Goal: Information Seeking & Learning: Learn about a topic

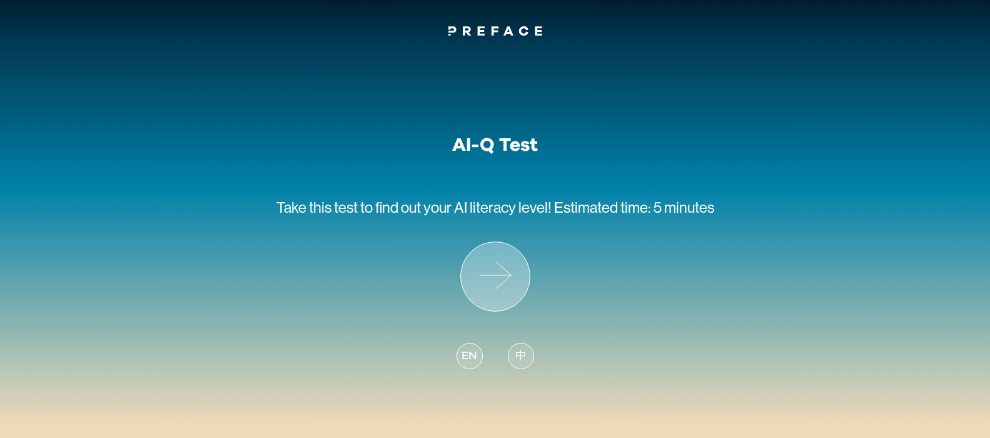
click at [501, 268] on icon at bounding box center [495, 276] width 69 height 69
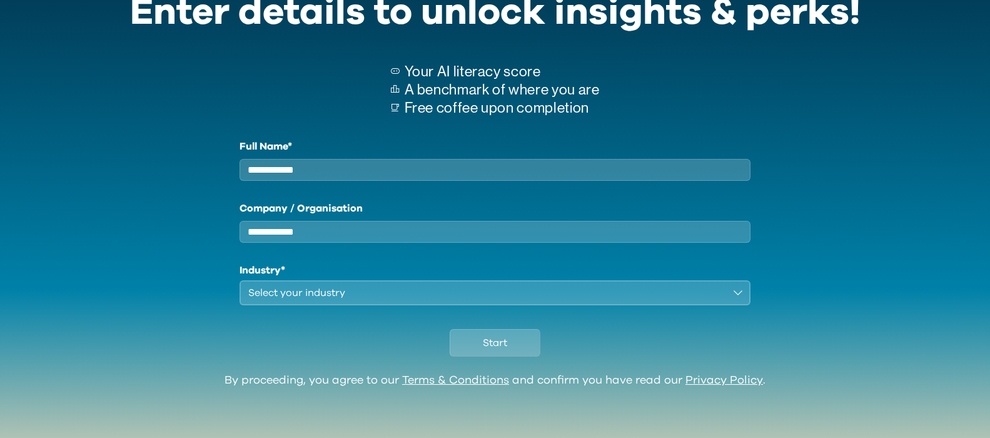
scroll to position [81, 0]
click at [375, 168] on input "Full Name*" at bounding box center [494, 170] width 511 height 22
type input "**********"
click at [743, 289] on button "Select your industry" at bounding box center [494, 292] width 511 height 25
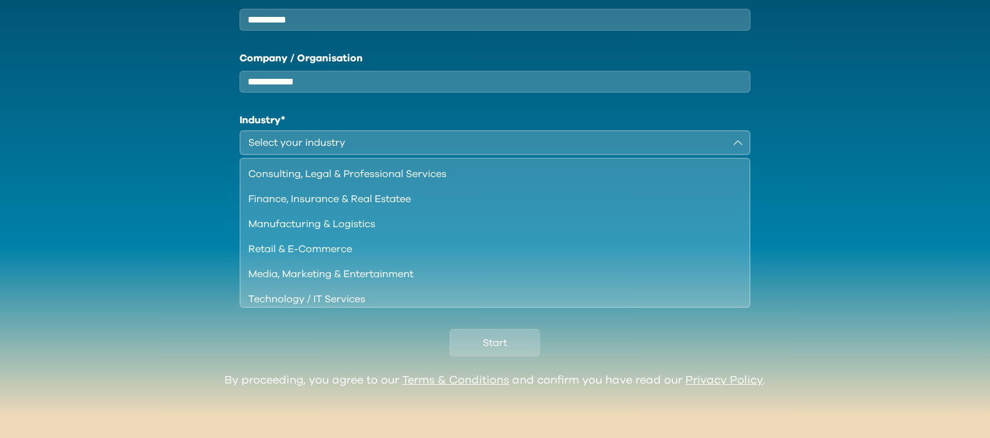
scroll to position [231, 0]
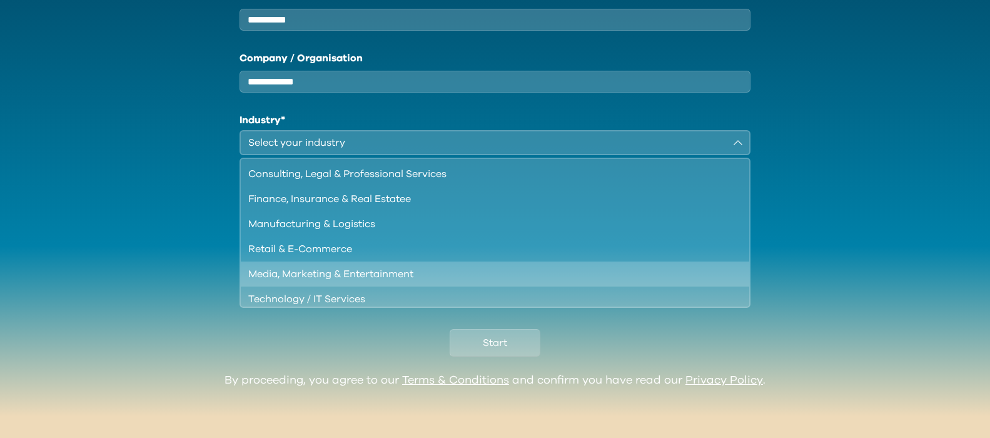
click at [638, 271] on div "Media, Marketing & Entertainment" at bounding box center [487, 273] width 479 height 15
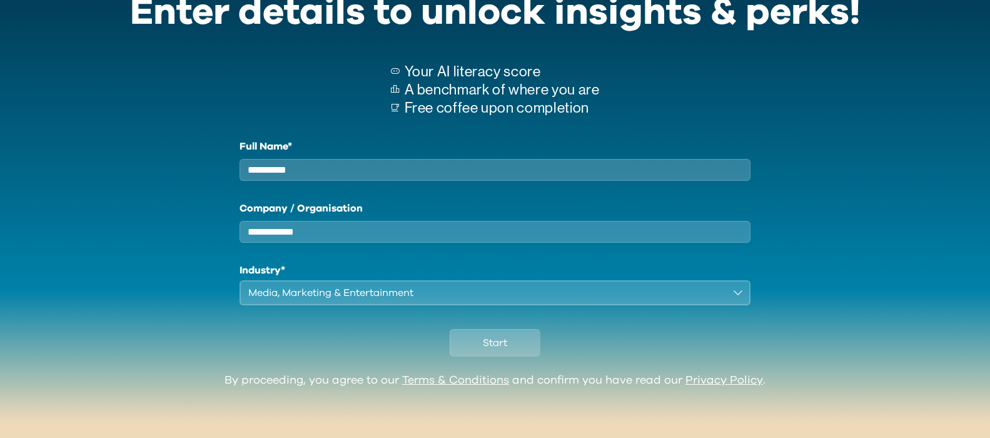
scroll to position [81, 0]
click at [485, 346] on span "Start" at bounding box center [495, 342] width 24 height 15
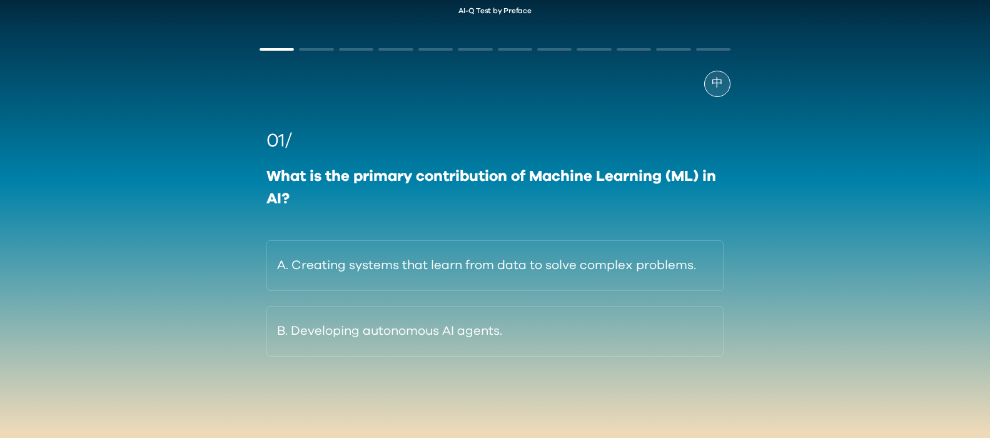
scroll to position [28, 0]
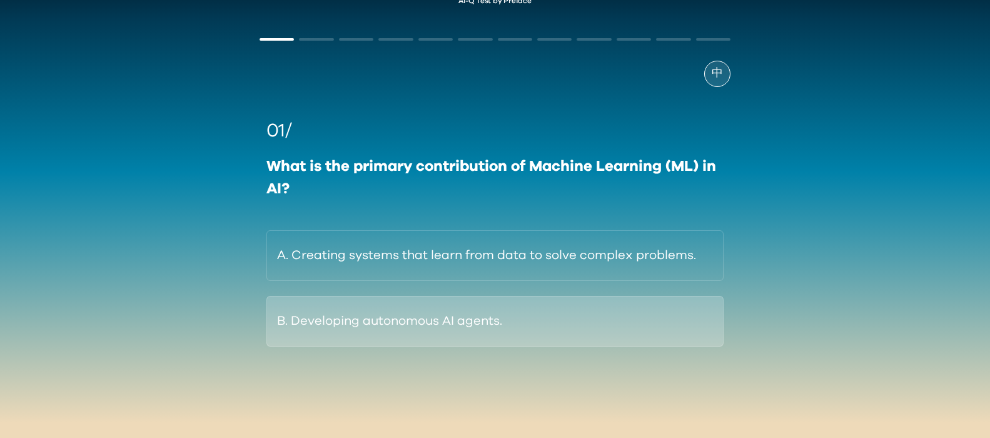
drag, startPoint x: 441, startPoint y: 327, endPoint x: 686, endPoint y: 316, distance: 244.7
click at [441, 327] on button "B. Developing autonomous AI agents." at bounding box center [494, 321] width 457 height 51
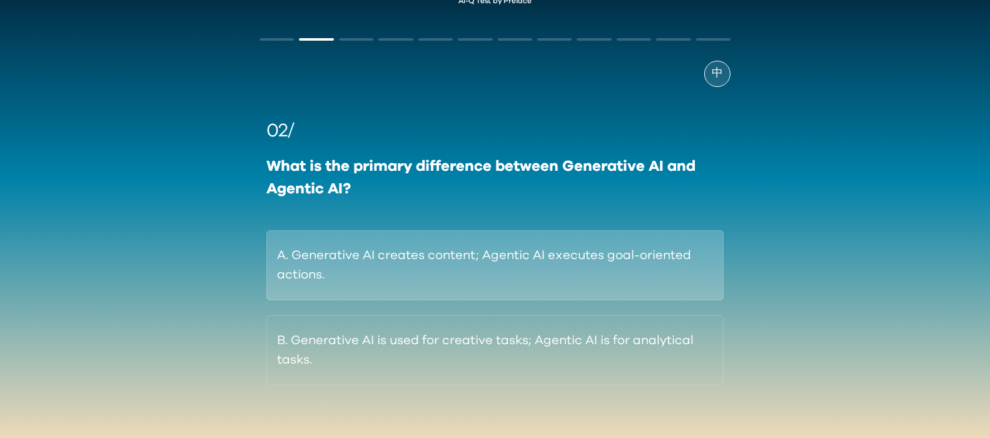
click at [605, 256] on button "A. Generative AI creates content; Agentic AI executes goal-oriented actions." at bounding box center [494, 265] width 457 height 70
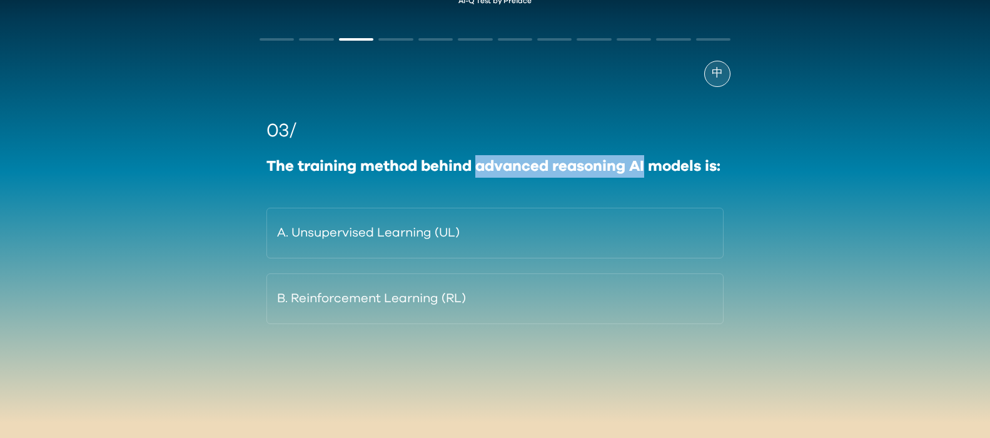
drag, startPoint x: 478, startPoint y: 168, endPoint x: 642, endPoint y: 183, distance: 165.2
click at [650, 170] on div "The training method behind advanced reasoning AI models is:" at bounding box center [494, 166] width 457 height 23
drag, startPoint x: 502, startPoint y: 298, endPoint x: 724, endPoint y: 311, distance: 222.3
click at [503, 298] on button "B. Reinforcement Learning (RL)" at bounding box center [494, 298] width 457 height 51
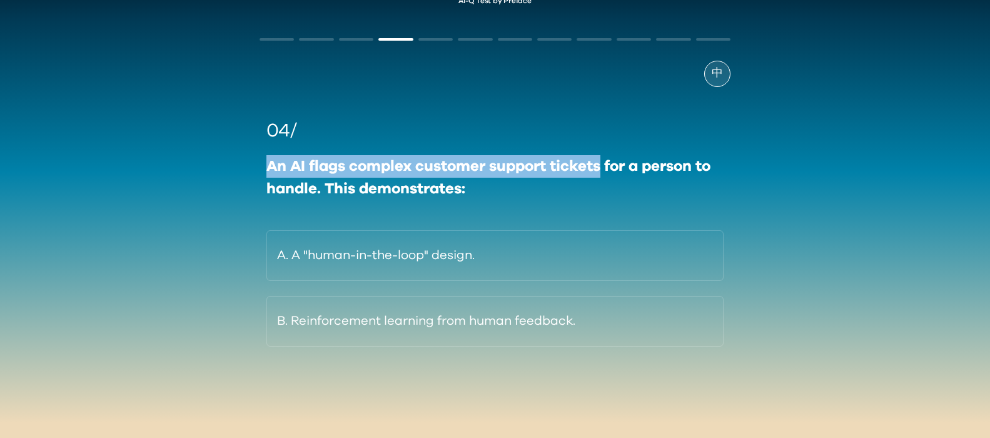
drag, startPoint x: 268, startPoint y: 168, endPoint x: 517, endPoint y: 166, distance: 248.8
click at [603, 176] on div "An AI flags complex customer support tickets for a person to handle. This demon…" at bounding box center [494, 177] width 457 height 45
click at [376, 166] on div "An AI flags complex customer support tickets for a person to handle. This demon…" at bounding box center [494, 177] width 457 height 45
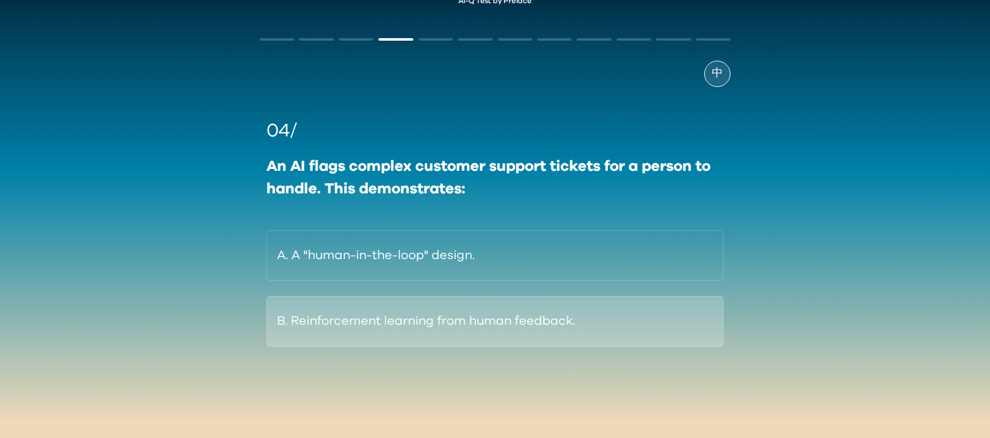
click at [511, 322] on button "B. Reinforcement learning from human feedback." at bounding box center [494, 321] width 457 height 51
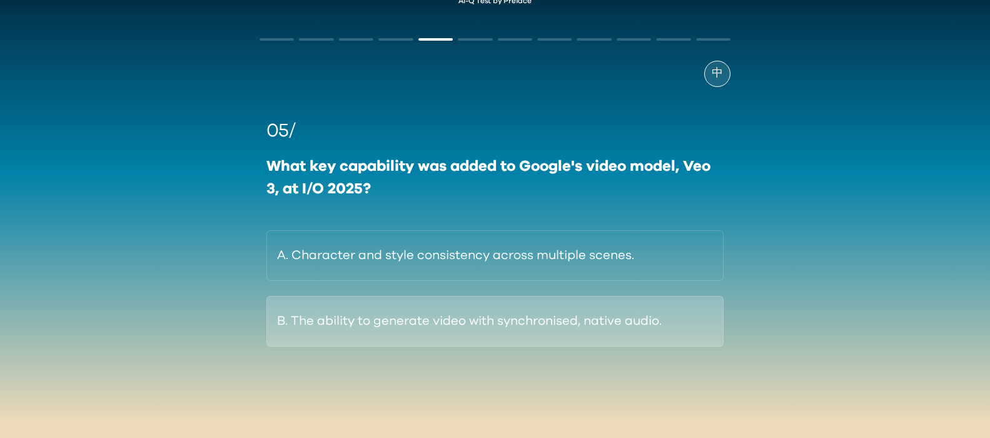
click at [425, 324] on button "B. The ability to generate video with synchronised, native audio." at bounding box center [494, 321] width 457 height 51
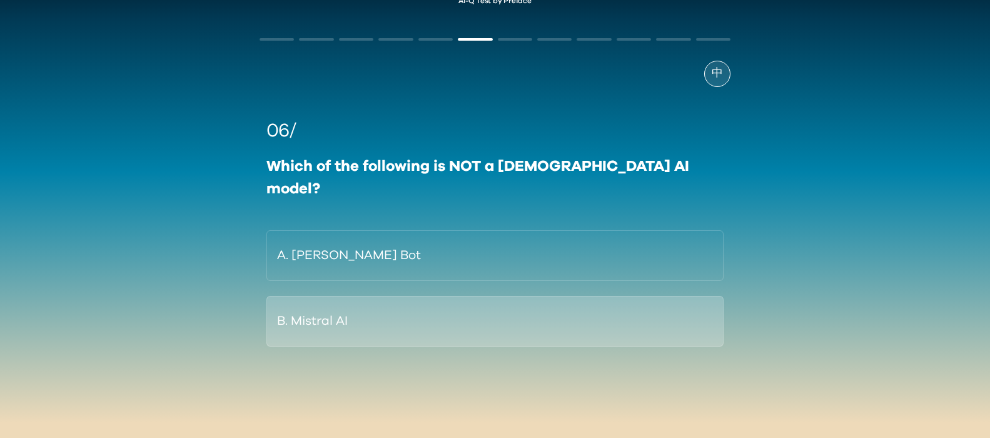
click at [353, 303] on button "B. Mistral AI" at bounding box center [494, 321] width 457 height 51
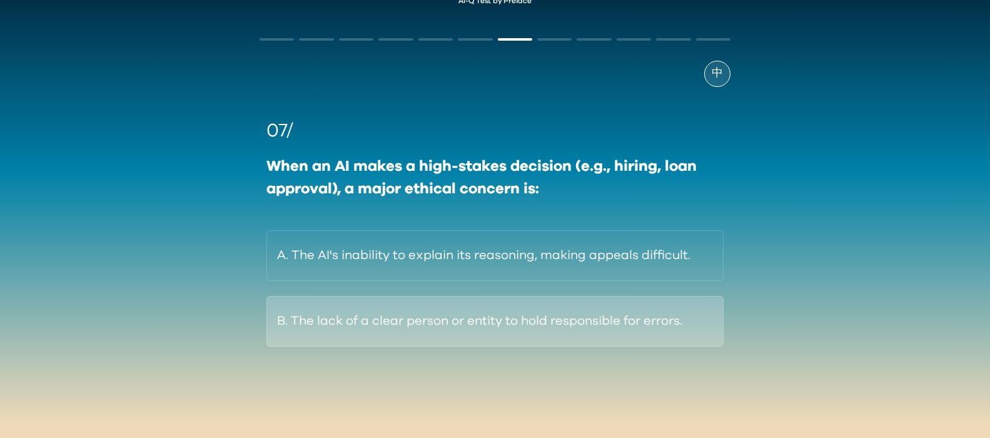
click at [356, 316] on button "B. The lack of a clear person or entity to hold responsible for errors." at bounding box center [494, 321] width 457 height 51
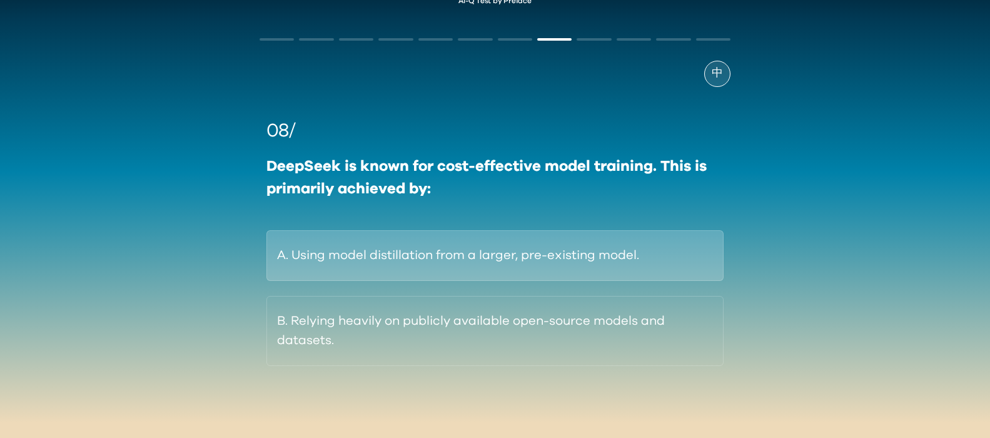
click at [371, 262] on button "A. Using model distillation from a larger, pre-existing model." at bounding box center [494, 255] width 457 height 51
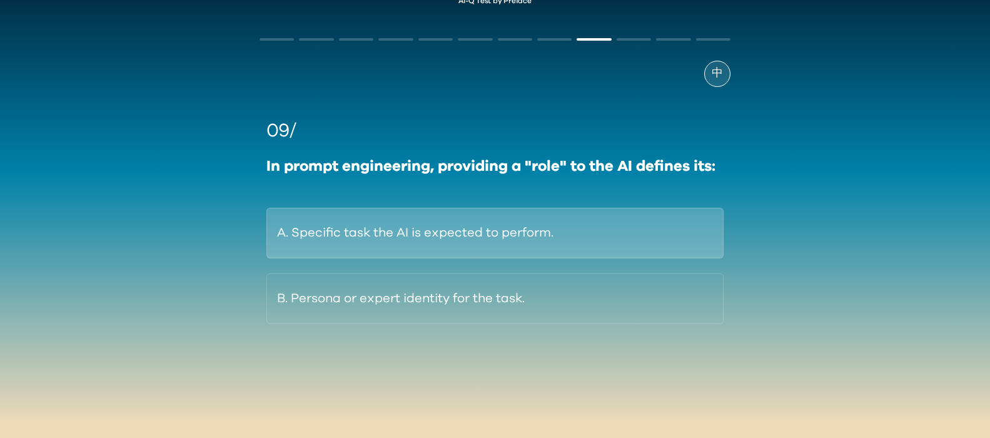
click at [341, 236] on button "A. Specific task the AI is expected to perform." at bounding box center [494, 233] width 457 height 51
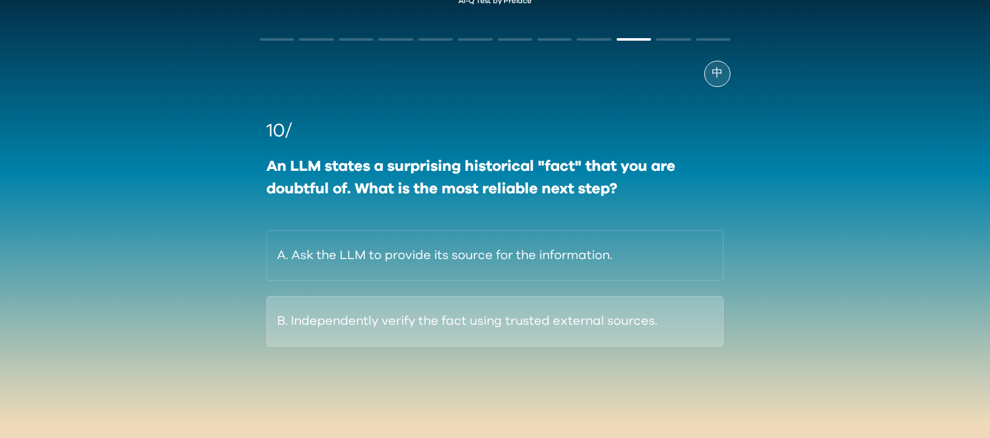
click at [378, 326] on button "B. Independently verify the fact using trusted external sources." at bounding box center [494, 321] width 457 height 51
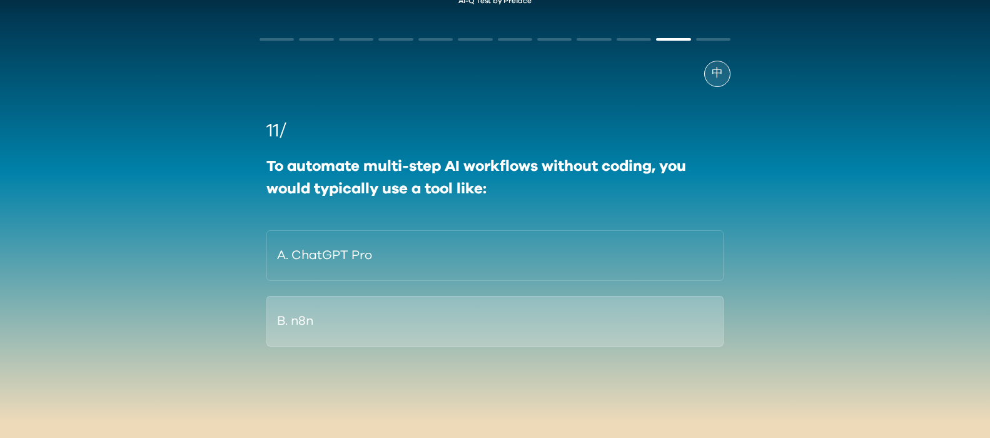
click at [345, 321] on button "B. n8n" at bounding box center [494, 321] width 457 height 51
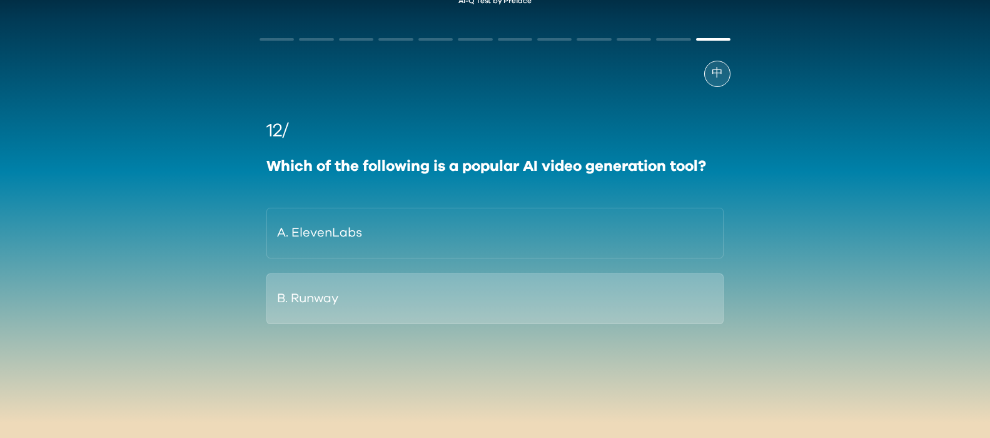
click at [320, 297] on button "B. Runway" at bounding box center [494, 298] width 457 height 51
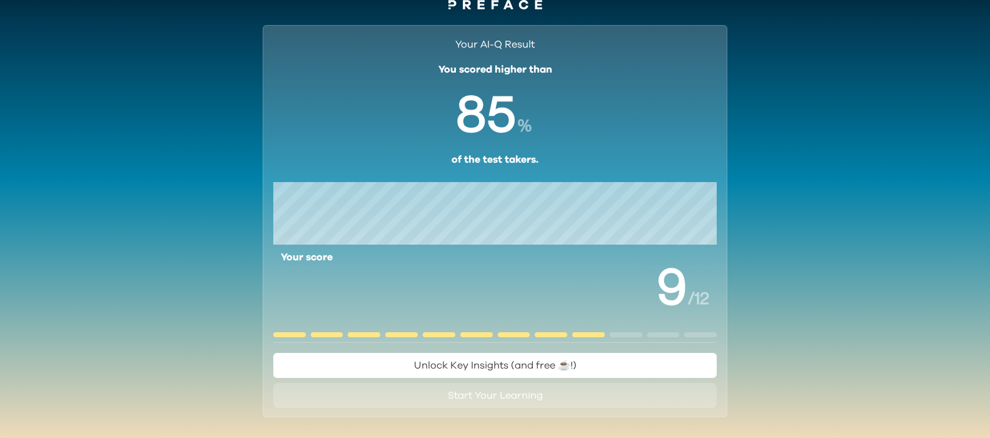
scroll to position [41, 0]
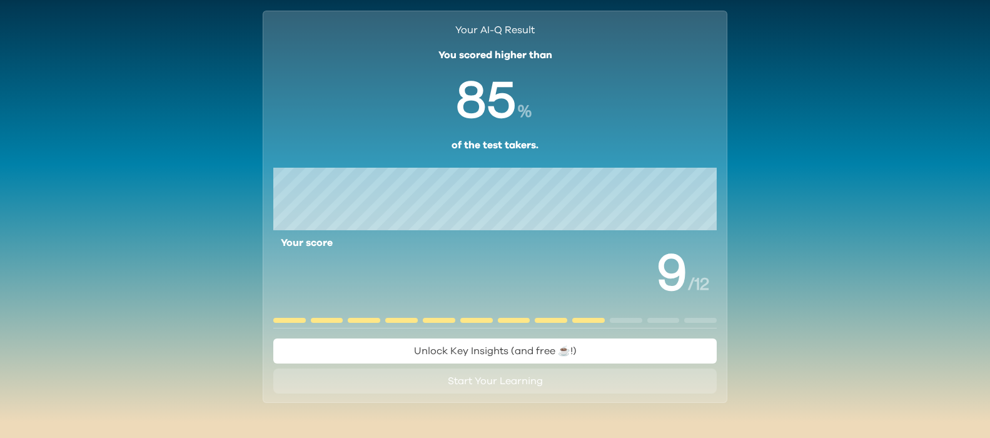
click at [451, 346] on span "Unlock Key Insights (and free ☕️!)" at bounding box center [495, 351] width 163 height 10
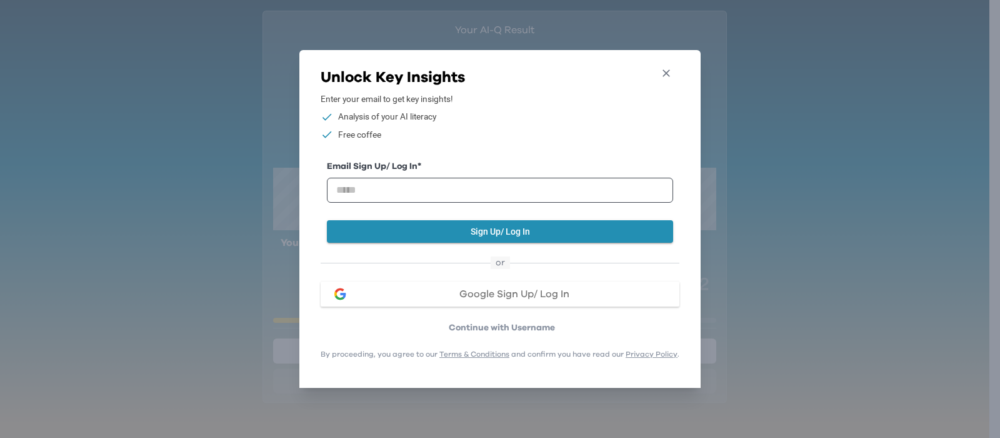
click at [673, 68] on icon "button" at bounding box center [666, 73] width 13 height 13
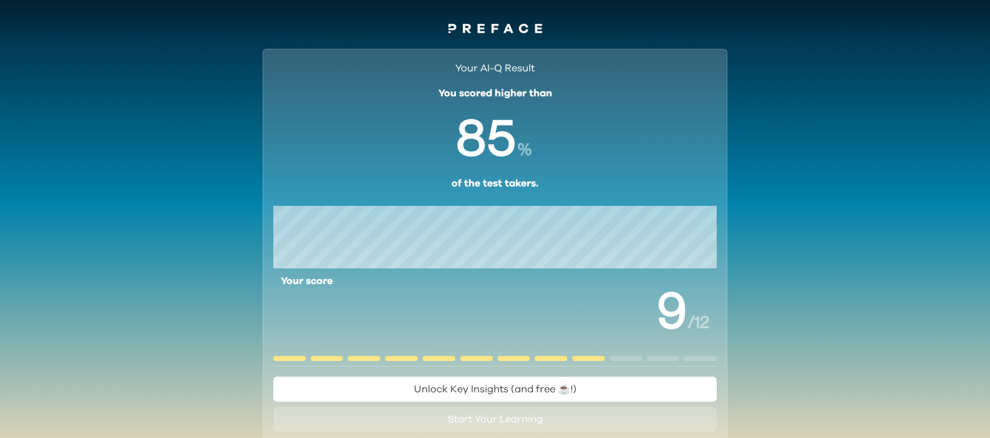
scroll to position [0, 0]
